Goal: Find specific page/section: Find specific page/section

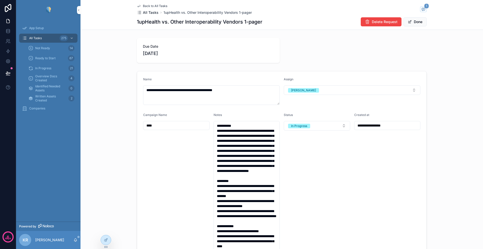
click at [149, 13] on span "All Tasks" at bounding box center [151, 12] width 16 height 5
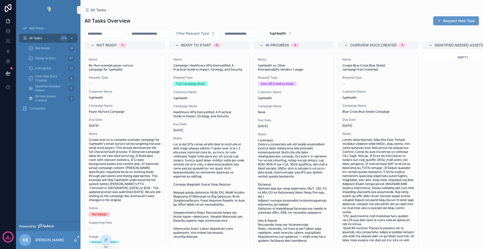
click at [105, 34] on input "scrollable content" at bounding box center [105, 33] width 41 height 7
click at [157, 35] on input "scrollable content" at bounding box center [149, 33] width 41 height 7
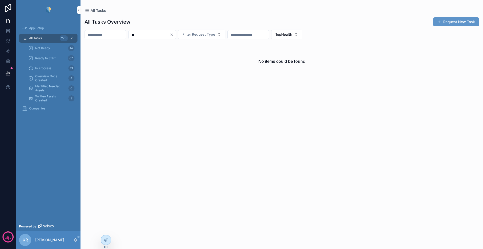
type input "**"
click at [174, 35] on icon "Clear" at bounding box center [172, 35] width 4 height 4
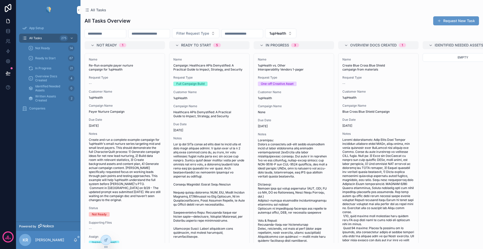
click at [154, 31] on input "scrollable content" at bounding box center [149, 33] width 41 height 7
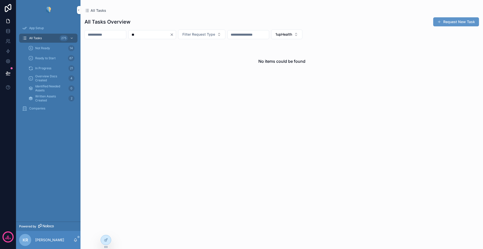
type input "*"
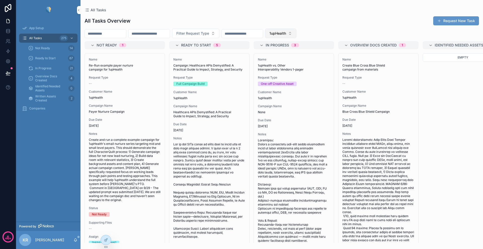
click at [286, 32] on span "1upHealth" at bounding box center [277, 33] width 17 height 5
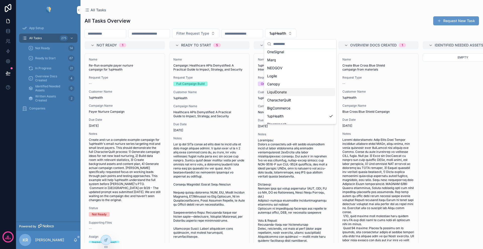
scroll to position [75, 0]
click at [292, 92] on div "LiquiDonate" at bounding box center [300, 91] width 70 height 8
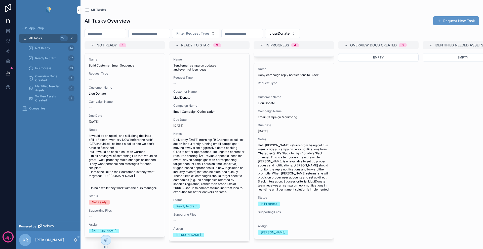
scroll to position [468, 0]
click at [289, 34] on span "LiquiDonate" at bounding box center [279, 33] width 20 height 5
click at [285, 54] on div "None" at bounding box center [302, 53] width 70 height 8
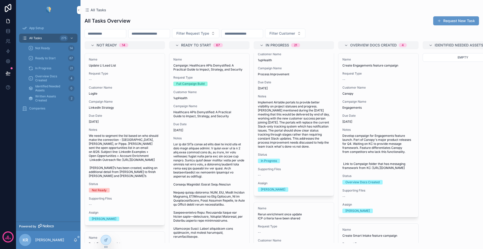
click at [346, 24] on div "All Tasks Overview Request New Task" at bounding box center [282, 21] width 394 height 10
click at [0, 0] on icon at bounding box center [0, 0] width 0 height 0
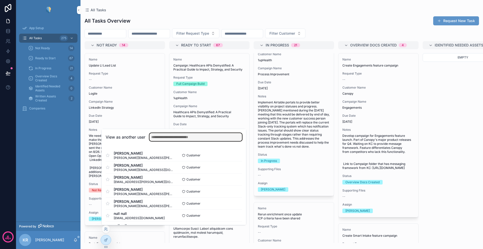
click at [162, 137] on input "text" at bounding box center [195, 137] width 93 height 8
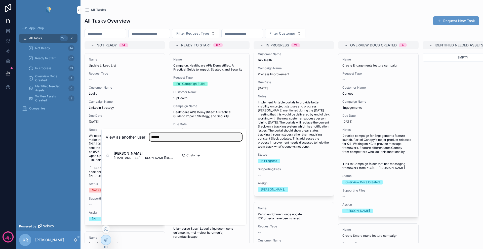
type input "******"
click at [0, 0] on button "Select" at bounding box center [0, 0] width 0 height 0
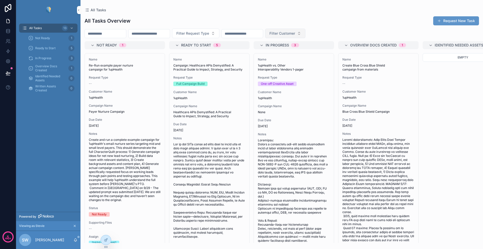
click at [295, 36] on span "Filter Customer" at bounding box center [282, 33] width 26 height 5
click at [336, 30] on div "Filter Request Type Filter Customer" at bounding box center [281, 34] width 402 height 10
click at [295, 33] on span "Filter Customer" at bounding box center [282, 33] width 26 height 5
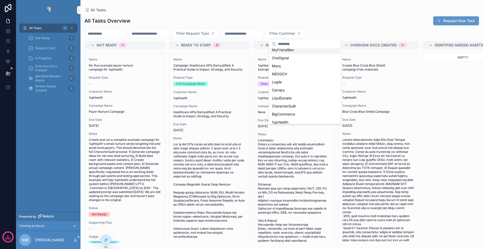
scroll to position [71, 0]
click at [297, 105] on div "BigCommerce" at bounding box center [305, 103] width 70 height 8
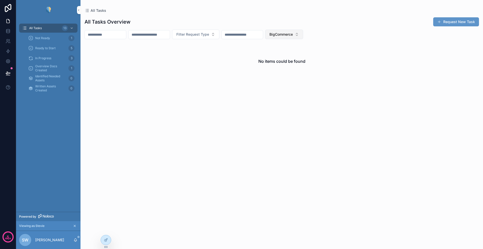
click at [293, 32] on span "BigCommerce" at bounding box center [280, 34] width 23 height 5
click at [285, 84] on div "Spinwheel" at bounding box center [304, 87] width 70 height 8
click at [309, 28] on div "All Tasks Overview Request New Task Filter Request Type Spinwheel No items coul…" at bounding box center [281, 128] width 402 height 230
click at [297, 34] on button "Spinwheel" at bounding box center [281, 35] width 32 height 10
click at [285, 58] on div "None" at bounding box center [301, 55] width 70 height 8
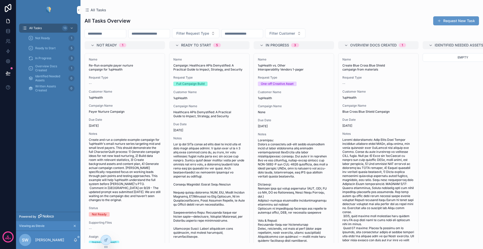
click at [337, 31] on div "Filter Request Type Filter Customer" at bounding box center [281, 34] width 402 height 10
click at [295, 34] on span "Filter Customer" at bounding box center [282, 33] width 26 height 5
click at [284, 56] on div "Aampe" at bounding box center [305, 54] width 70 height 8
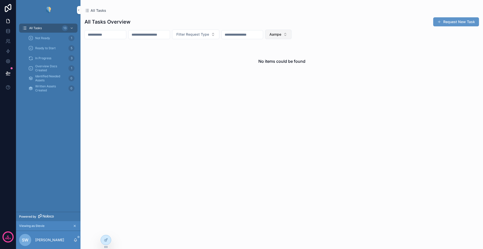
click at [281, 35] on span "Aampe" at bounding box center [275, 34] width 12 height 5
click at [286, 112] on div "1upHealth" at bounding box center [298, 112] width 70 height 8
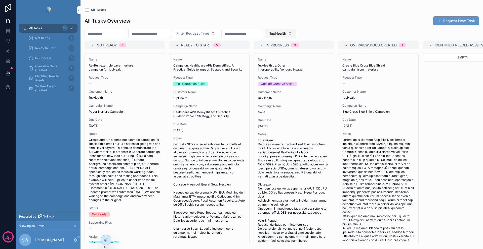
click at [286, 34] on span "1upHealth" at bounding box center [277, 33] width 17 height 5
click at [282, 84] on span "Spinwheel" at bounding box center [275, 86] width 17 height 5
